Goal: Information Seeking & Learning: Learn about a topic

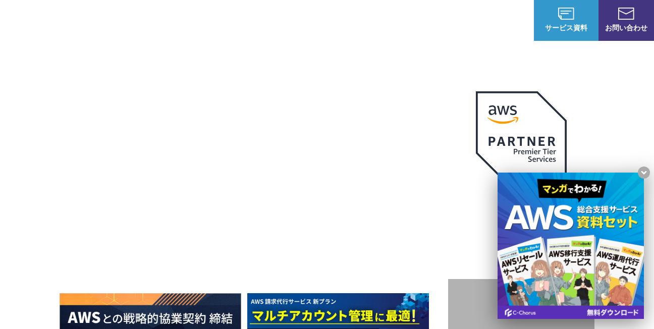
click at [361, 261] on h1 "AWS ジャーニーの 成功を実現" at bounding box center [254, 214] width 389 height 97
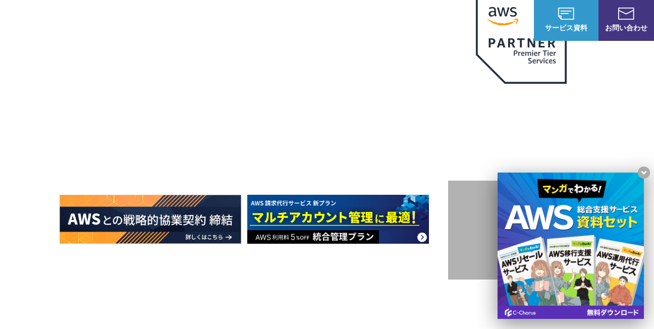
scroll to position [101, 0]
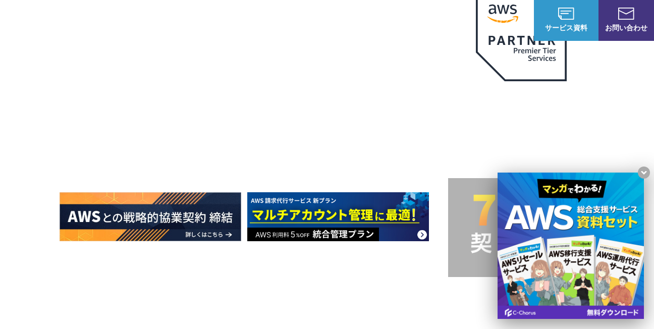
click at [644, 172] on x-t at bounding box center [644, 173] width 12 height 12
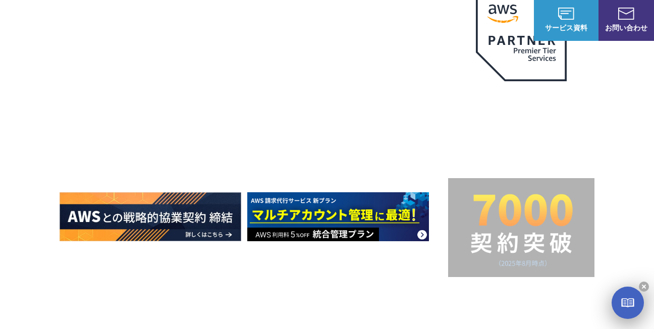
click at [423, 234] on img at bounding box center [338, 216] width 182 height 49
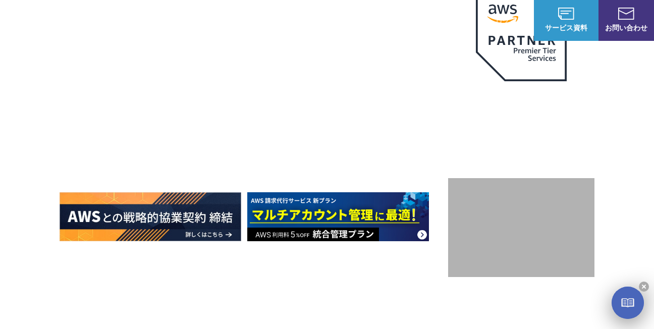
click at [644, 285] on x-t at bounding box center [644, 287] width 10 height 10
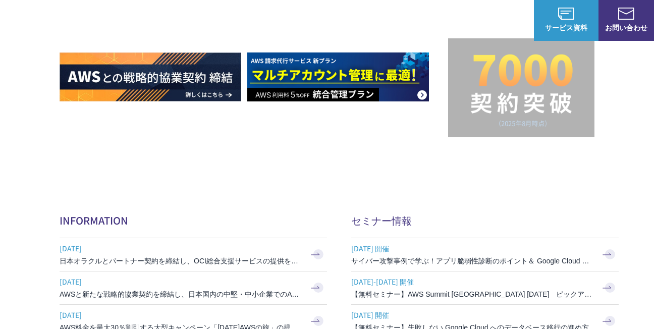
scroll to position [252, 0]
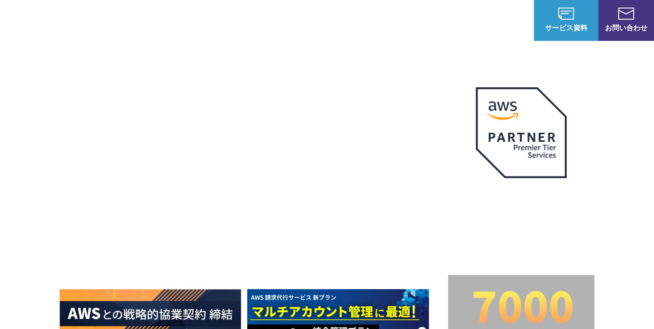
scroll to position [0, 0]
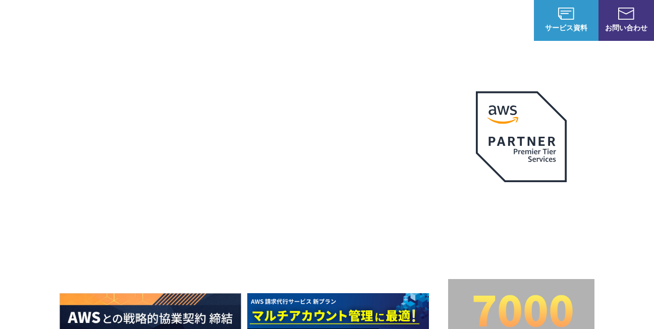
click at [362, 54] on div "AWSの導入からコスト削減、 構成・運用の最適化からデータ活用まで 規模や業種業態を問わない マネージドサービスで AWS ジャーニーの 成功を実現 AWS …" at bounding box center [327, 214] width 654 height 428
click at [383, 248] on h1 "AWS ジャーニーの 成功を実現" at bounding box center [254, 214] width 389 height 97
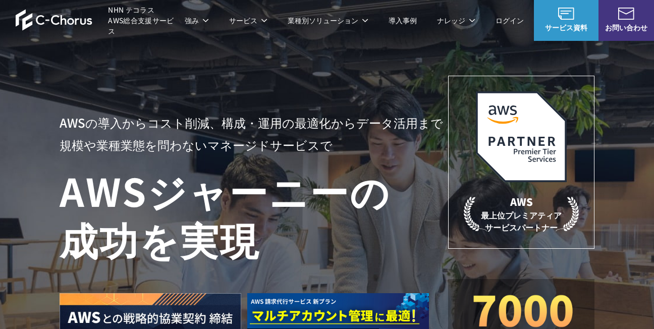
click at [383, 248] on h1 "AWS ジャーニーの 成功を実現" at bounding box center [254, 214] width 389 height 97
drag, startPoint x: 333, startPoint y: 253, endPoint x: 625, endPoint y: 146, distance: 311.2
click at [625, 146] on div "AWSの導入からコスト削減、 構成・運用の最適化からデータ活用まで 規模や業種業態を問わない マネージドサービスで AWS ジャーニーの 成功を実現 AWS …" at bounding box center [327, 214] width 654 height 428
